Goal: Information Seeking & Learning: Understand process/instructions

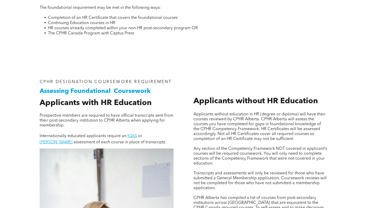
scroll to position [337, 0]
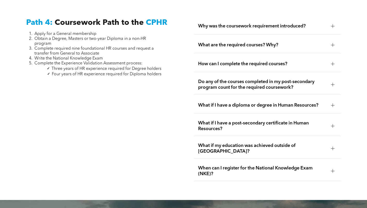
scroll to position [1543, 0]
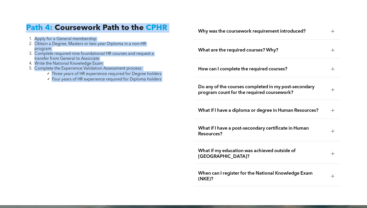
drag, startPoint x: 171, startPoint y: 64, endPoint x: 20, endPoint y: 16, distance: 158.8
click at [20, 16] on div "Path 4: Coursework Path to the CPHR Apply for a General membership Obtain a Deg…" at bounding box center [183, 104] width 367 height 201
copy div "Path 4: Coursework Path to the CPHR Apply for a General membership Obtain a Deg…"
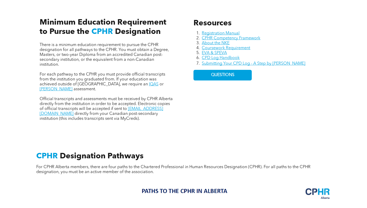
scroll to position [196, 0]
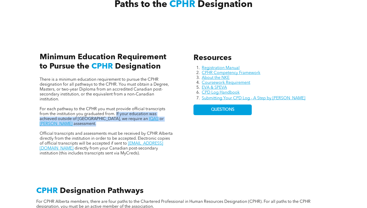
drag, startPoint x: 115, startPoint y: 115, endPoint x: 176, endPoint y: 123, distance: 61.1
click at [176, 123] on div "There is a minimum education requirement to pursue the CPHR designation for all…" at bounding box center [106, 99] width 142 height 122
copy p "If your education was achieved outside of Canada, we require an IQAS or WES ass…"
drag, startPoint x: 157, startPoint y: 115, endPoint x: 171, endPoint y: 124, distance: 16.5
click at [157, 115] on p "For each pathway to the CPHR you must provide official transcripts from the ins…" at bounding box center [107, 117] width 134 height 20
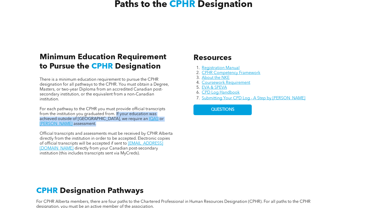
drag, startPoint x: 145, startPoint y: 119, endPoint x: 116, endPoint y: 116, distance: 28.9
click at [116, 116] on div "There is a minimum education requirement to pursue the CPHR designation for all…" at bounding box center [106, 99] width 142 height 122
copy p "If your education was achieved outside of Canada, we require an IQAS or WES ass…"
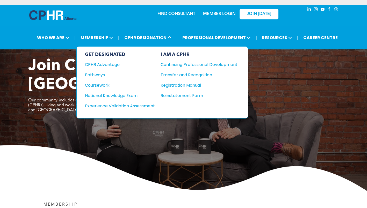
drag, startPoint x: 115, startPoint y: 105, endPoint x: 116, endPoint y: 76, distance: 29.3
click at [115, 105] on div "Experience Validation Assessment" at bounding box center [116, 106] width 63 height 6
